Goal: Information Seeking & Learning: Learn about a topic

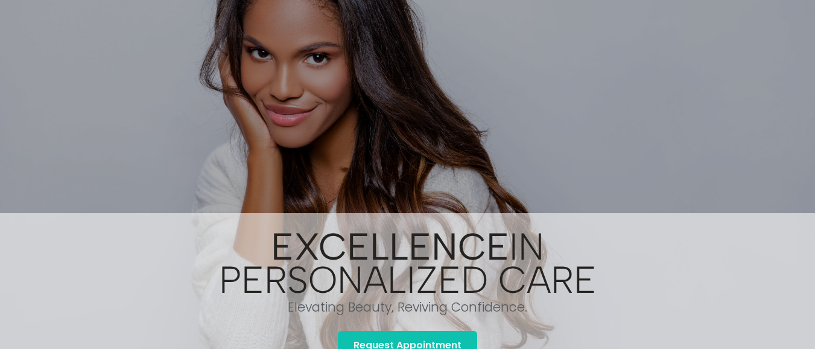
scroll to position [72, 0]
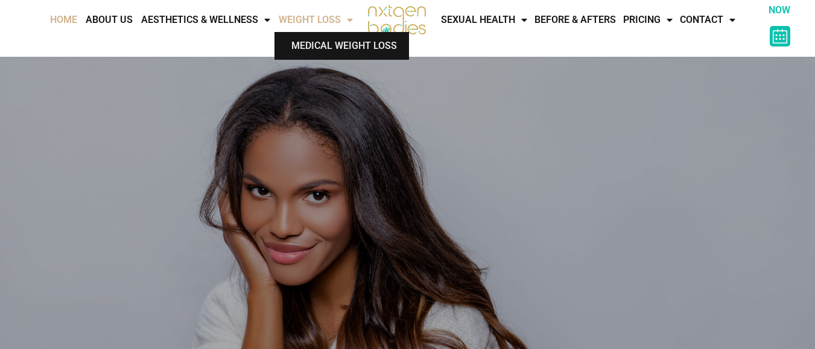
click at [321, 46] on link "Medical Weight Loss" at bounding box center [341, 46] width 134 height 28
